Goal: Transaction & Acquisition: Purchase product/service

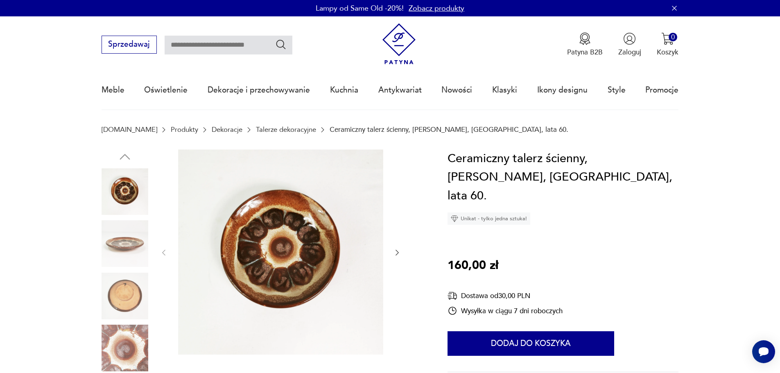
click at [137, 334] on img at bounding box center [124, 348] width 47 height 47
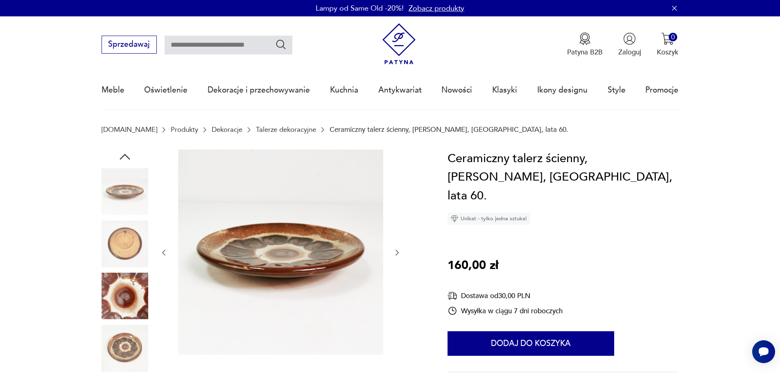
click at [138, 346] on img at bounding box center [124, 348] width 47 height 47
